Goal: Transaction & Acquisition: Register for event/course

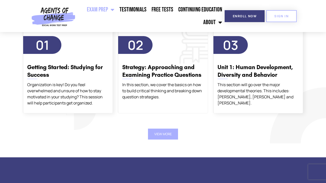
scroll to position [621, 0]
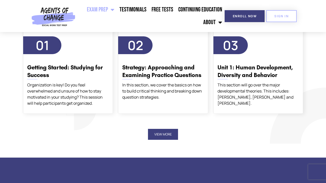
click at [163, 132] on button "View More" at bounding box center [163, 134] width 30 height 11
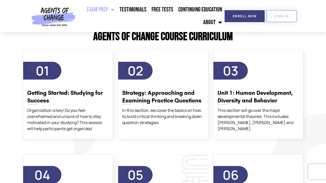
scroll to position [588, 0]
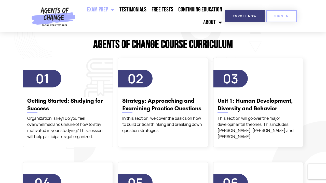
click at [42, 85] on span "01" at bounding box center [42, 78] width 13 height 17
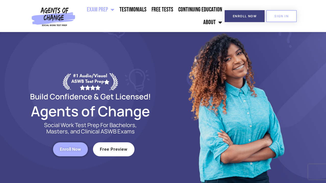
scroll to position [9, 0]
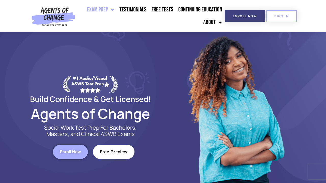
click at [77, 151] on span "Enroll Now" at bounding box center [70, 152] width 21 height 4
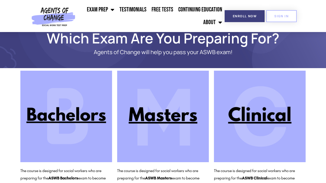
scroll to position [40, 0]
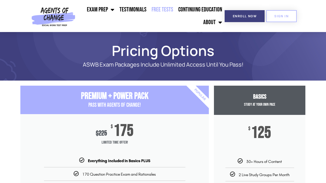
click at [165, 11] on link "Free Tests" at bounding box center [162, 9] width 27 height 13
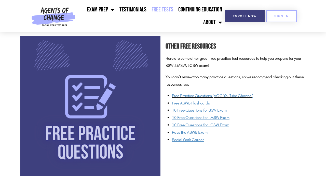
scroll to position [373, 0]
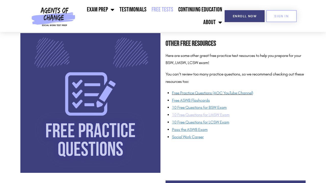
click at [203, 113] on span "10 Free Questions for LMSW Exam" at bounding box center [201, 115] width 58 height 5
